Goal: Use online tool/utility: Utilize a website feature to perform a specific function

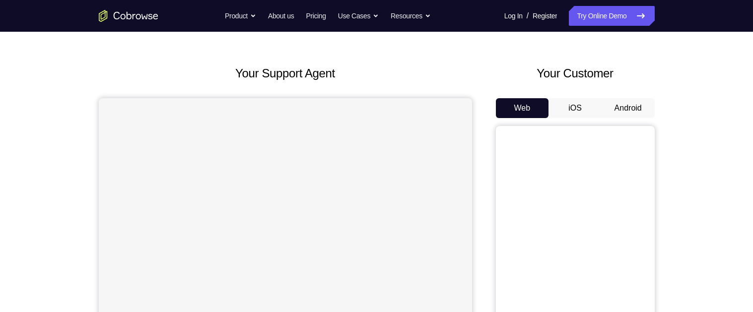
scroll to position [40, 0]
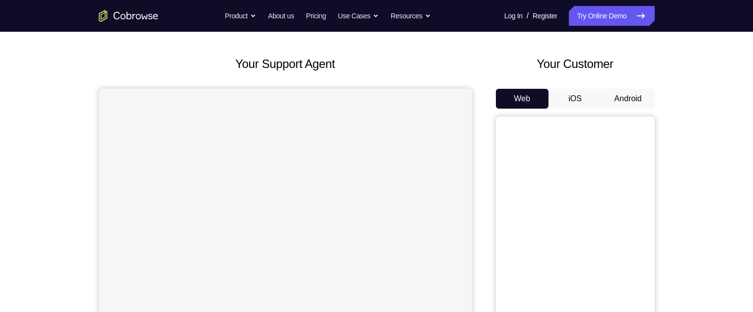
click at [644, 99] on button "Android" at bounding box center [628, 99] width 53 height 20
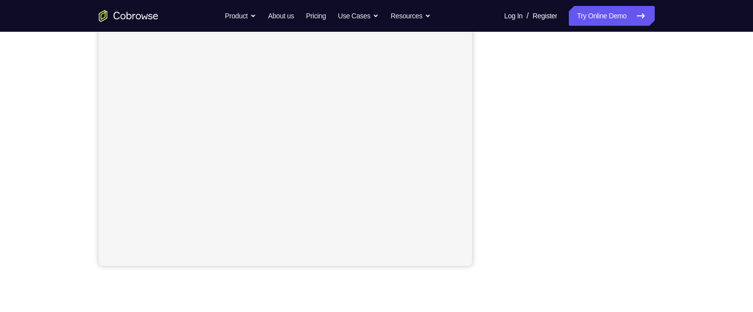
scroll to position [194, 0]
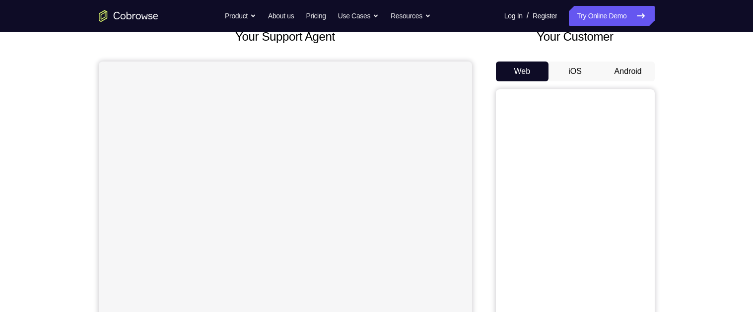
scroll to position [64, 0]
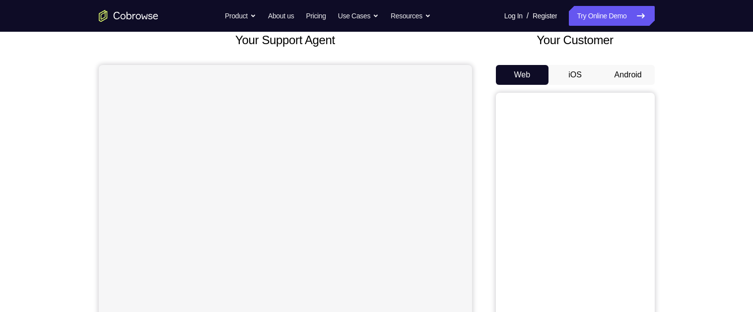
click at [621, 73] on button "Android" at bounding box center [628, 75] width 53 height 20
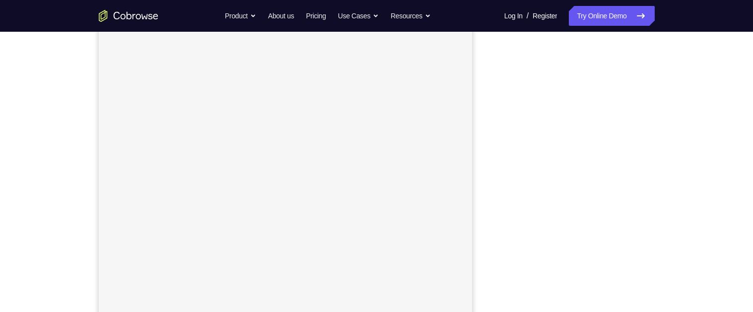
scroll to position [111, 0]
